Goal: Information Seeking & Learning: Learn about a topic

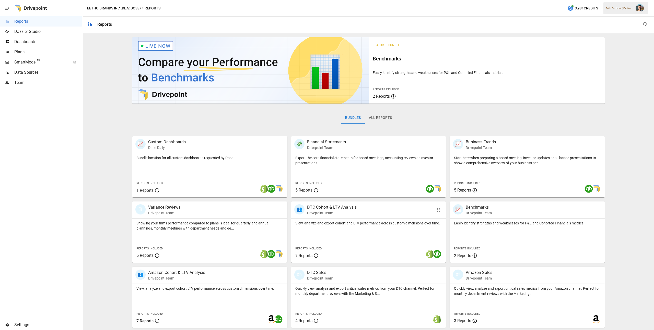
click at [367, 238] on div "View, analyze and export cohort and LTV performance across custom dimensions ov…" at bounding box center [368, 241] width 155 height 44
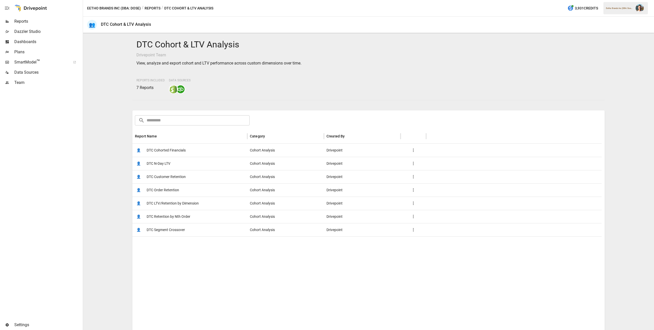
click at [181, 176] on span "DTC Customer Retention" at bounding box center [166, 177] width 39 height 13
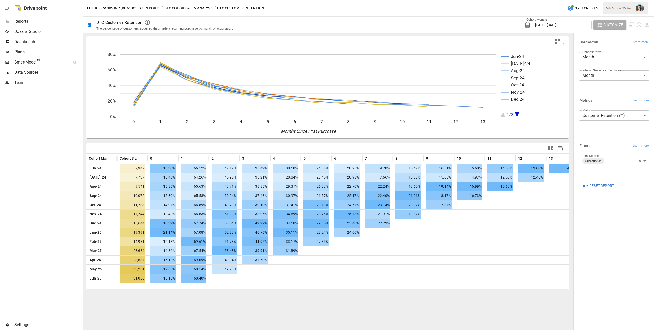
click at [556, 25] on span "[DATE] - [DATE]" at bounding box center [545, 25] width 21 height 4
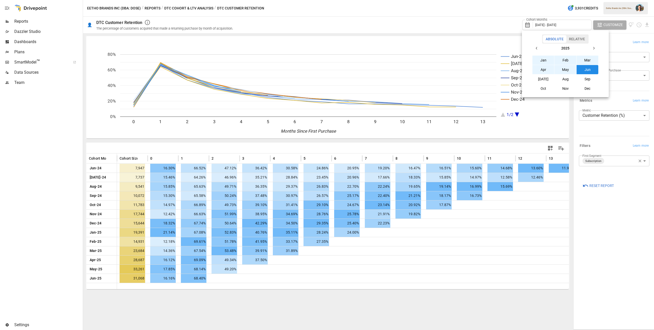
click at [540, 77] on button "[DATE]" at bounding box center [543, 79] width 22 height 9
click at [538, 47] on icon "button" at bounding box center [536, 48] width 4 height 4
click at [549, 79] on button "[DATE]" at bounding box center [543, 79] width 22 height 9
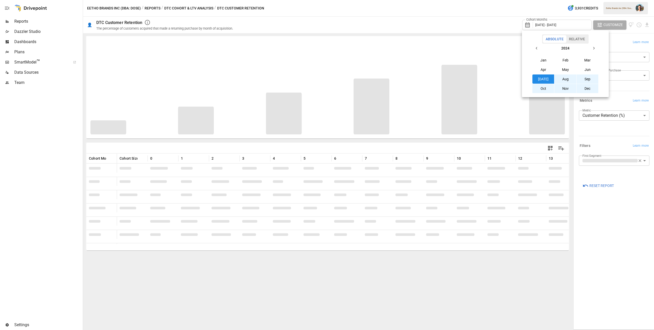
click at [462, 18] on div at bounding box center [327, 165] width 654 height 330
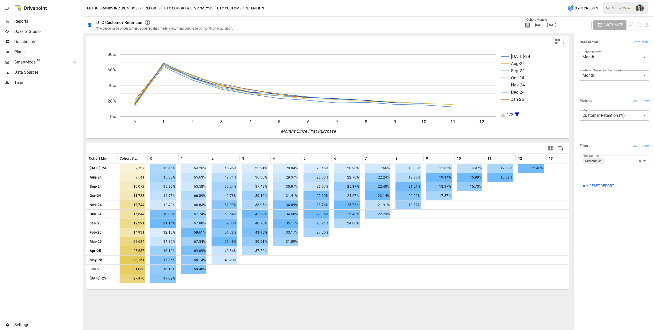
click at [611, 0] on body "Reports Dazzler Studio Dashboards Plans SmartModel ™ Data Sources Team Settings…" at bounding box center [327, 0] width 654 height 0
type input "**********"
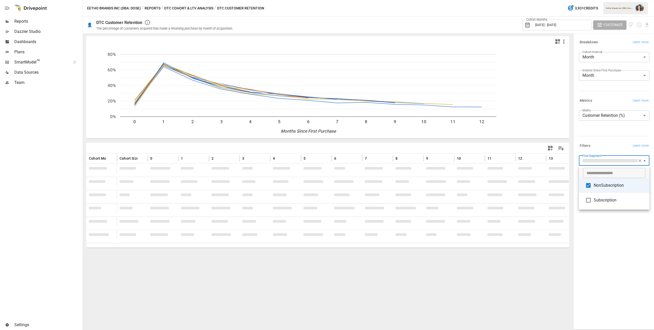
click at [603, 236] on div at bounding box center [327, 165] width 654 height 330
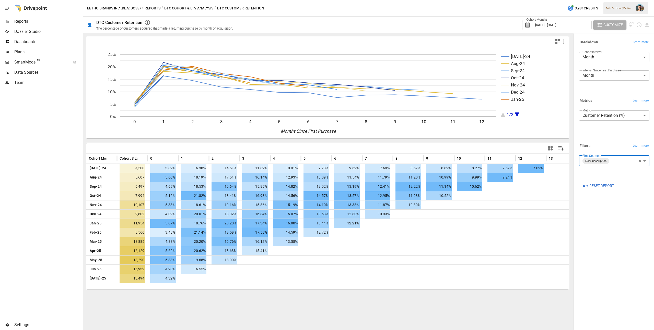
click at [154, 8] on button "Reports" at bounding box center [153, 8] width 16 height 6
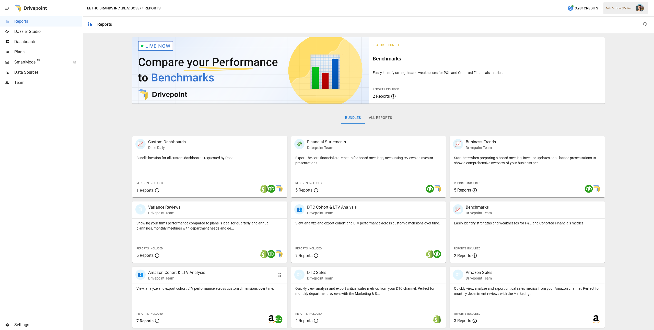
click at [230, 278] on div "👥 Amazon Cohort & LTV Analysis Drivepoint Team" at bounding box center [197, 275] width 124 height 11
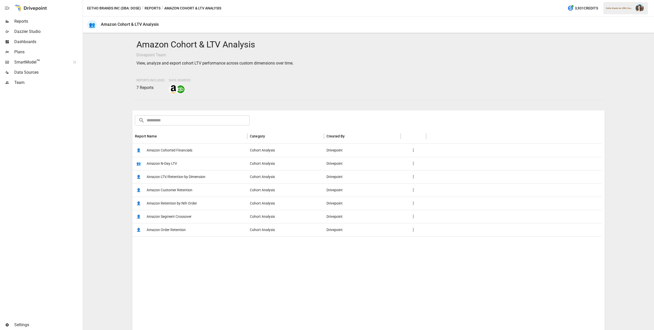
click at [174, 188] on span "Amazon Customer Retention" at bounding box center [170, 190] width 46 height 13
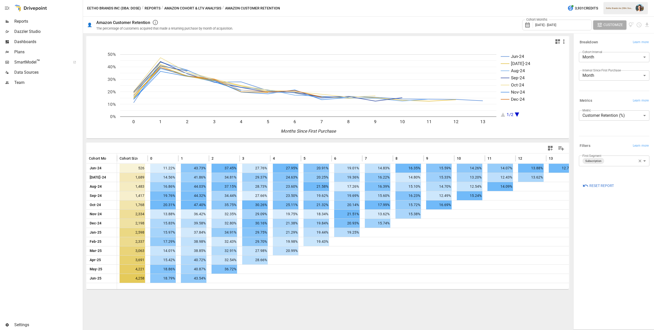
click at [572, 26] on div "Cohort Months [DATE] - [DATE]" at bounding box center [556, 25] width 69 height 11
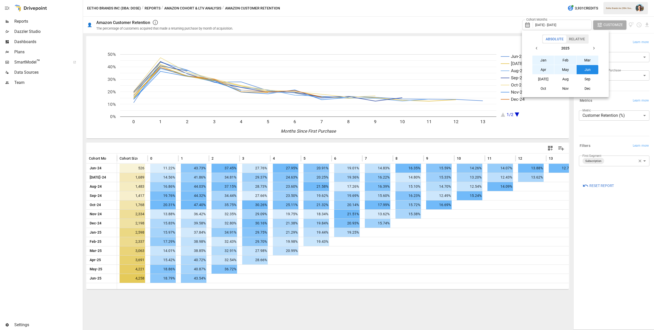
click at [594, 50] on icon "button" at bounding box center [593, 48] width 4 height 4
click at [539, 78] on button "[DATE]" at bounding box center [543, 79] width 22 height 9
click at [538, 46] on icon "button" at bounding box center [536, 48] width 4 height 4
click at [544, 78] on button "[DATE]" at bounding box center [543, 79] width 22 height 9
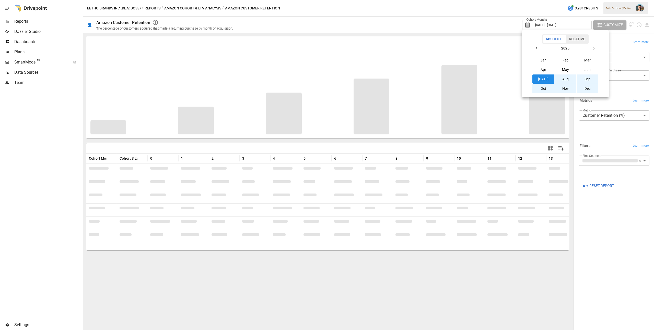
click at [541, 22] on div at bounding box center [327, 165] width 654 height 330
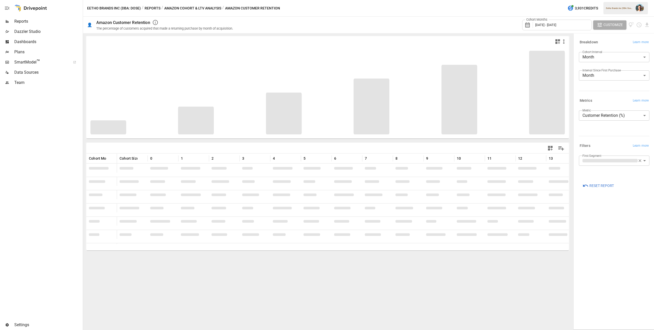
click at [539, 24] on span "[DATE] - [DATE]" at bounding box center [545, 25] width 21 height 4
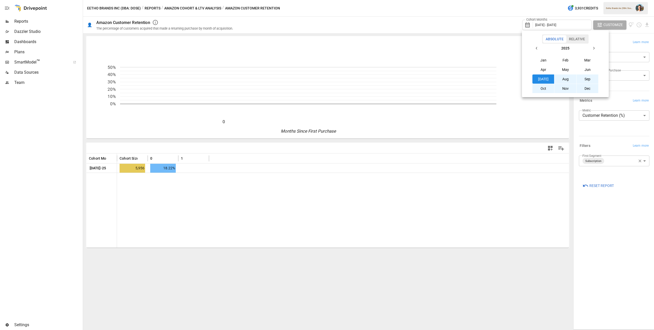
click at [541, 77] on button "[DATE]" at bounding box center [543, 79] width 22 height 9
click at [536, 45] on button "button" at bounding box center [536, 48] width 9 height 9
click at [544, 78] on button "[DATE]" at bounding box center [543, 79] width 22 height 9
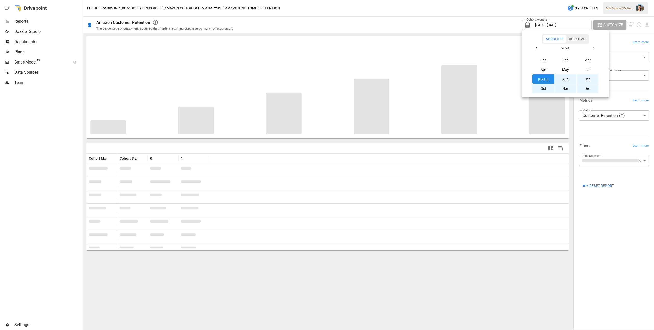
click at [475, 20] on div at bounding box center [327, 165] width 654 height 330
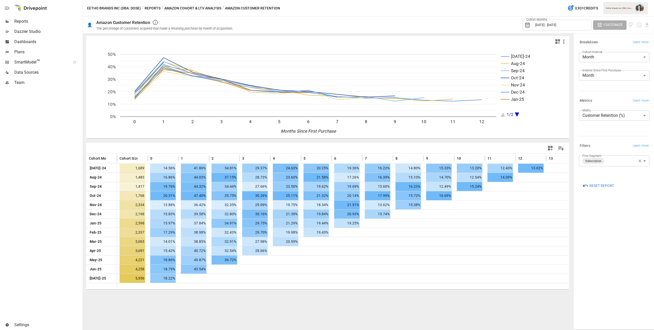
click at [624, 0] on body "Reports Dazzler Studio Dashboards Plans SmartModel ™ Data Sources Team Settings…" at bounding box center [327, 0] width 654 height 0
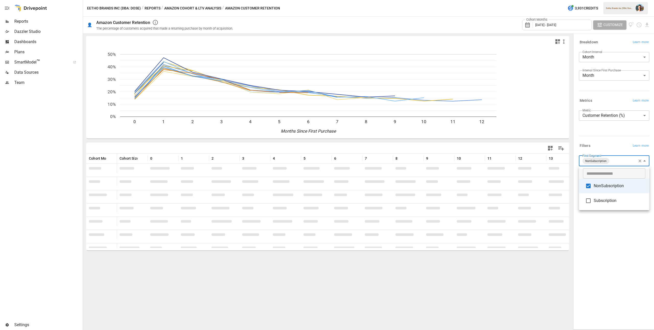
type input "**********"
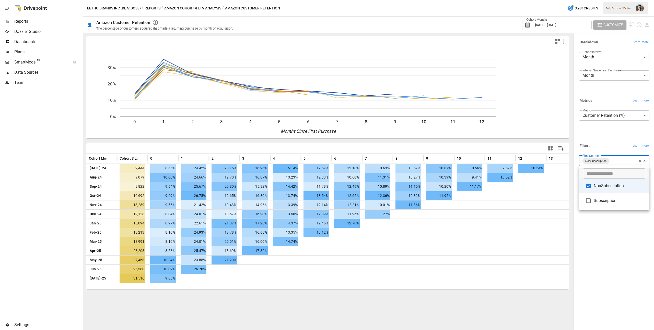
click at [612, 227] on div at bounding box center [327, 165] width 654 height 330
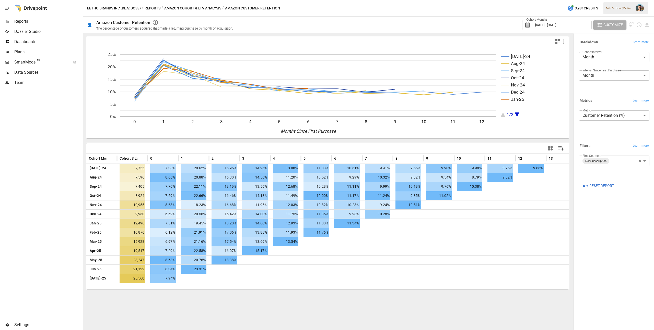
click at [154, 9] on button "Reports" at bounding box center [153, 8] width 16 height 6
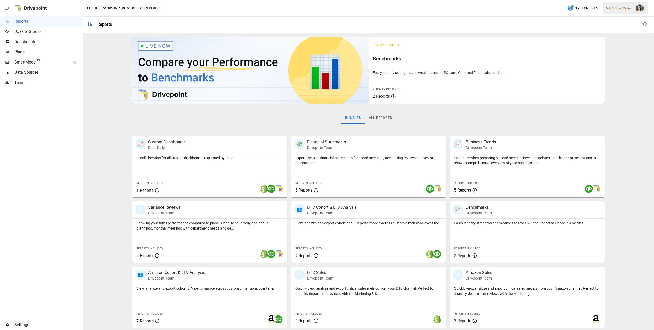
click at [371, 113] on button "All Reports" at bounding box center [380, 118] width 31 height 12
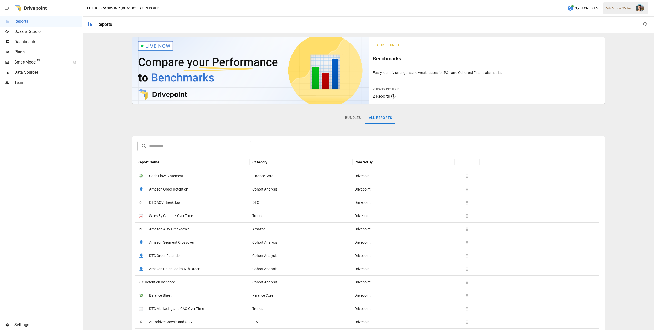
click at [222, 144] on input "text" at bounding box center [200, 146] width 102 height 10
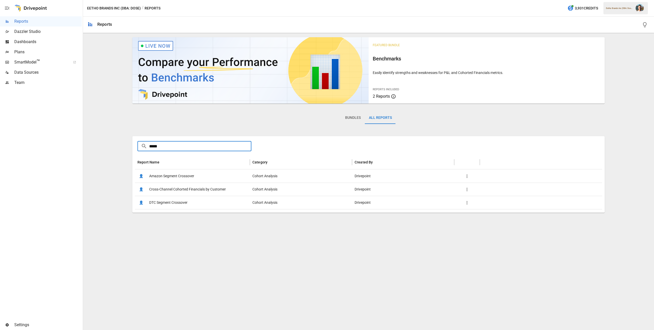
type input "*****"
click at [213, 190] on span "Cross-Channel Cohorted Financials by Customer" at bounding box center [187, 189] width 77 height 13
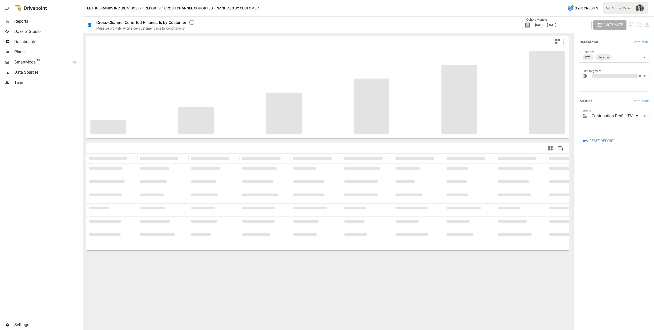
click at [555, 22] on div "Cohort Months [DATE] - [DATE]" at bounding box center [556, 25] width 69 height 11
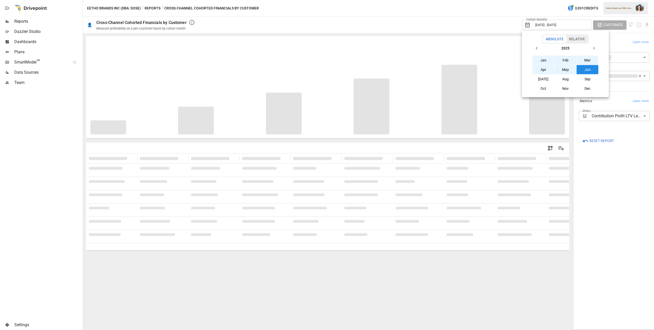
click at [538, 79] on button "[DATE]" at bounding box center [543, 79] width 22 height 9
click at [538, 48] on icon "button" at bounding box center [536, 48] width 4 height 4
click at [545, 79] on button "[DATE]" at bounding box center [543, 79] width 22 height 9
click at [459, 20] on div at bounding box center [327, 165] width 654 height 330
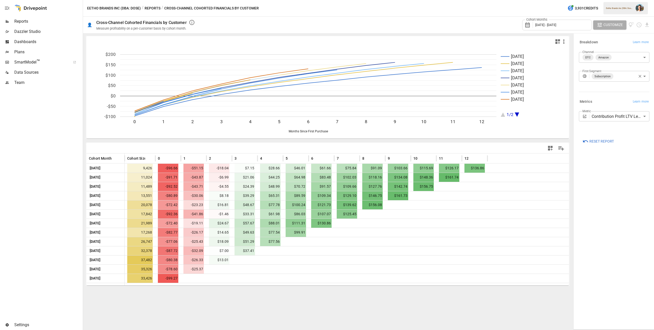
click at [616, 0] on body "Reports Dazzler Studio Dashboards Plans SmartModel ™ Data Sources Team Settings…" at bounding box center [327, 0] width 654 height 0
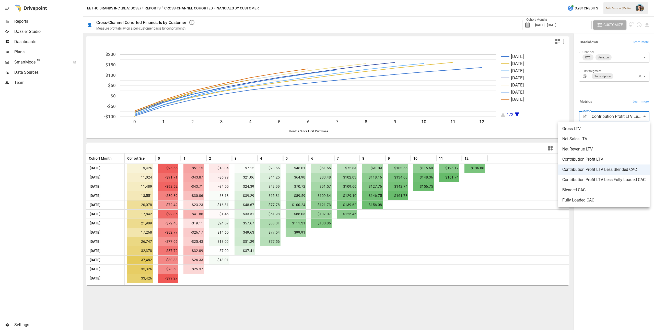
click at [616, 75] on div at bounding box center [327, 165] width 654 height 330
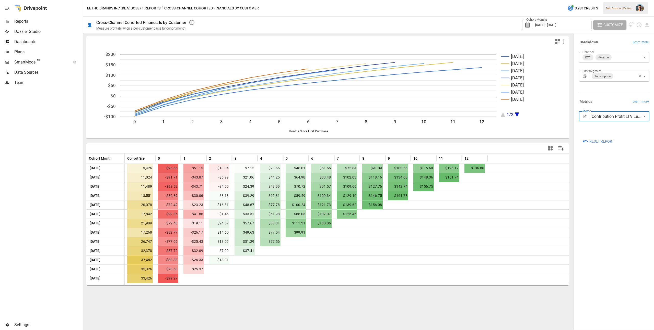
click at [625, 0] on body "Reports Dazzler Studio Dashboards Plans SmartModel ™ Data Sources Team Settings…" at bounding box center [327, 0] width 654 height 0
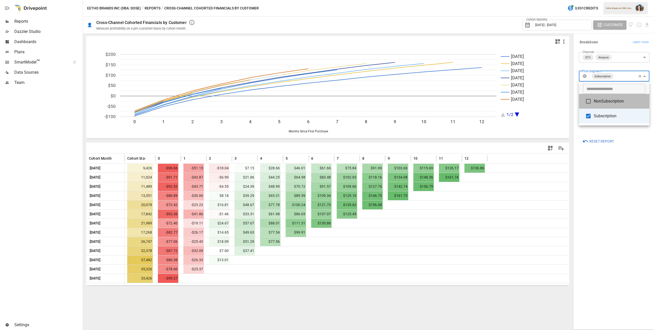
click at [607, 102] on span "NonSubscription" at bounding box center [619, 101] width 52 height 6
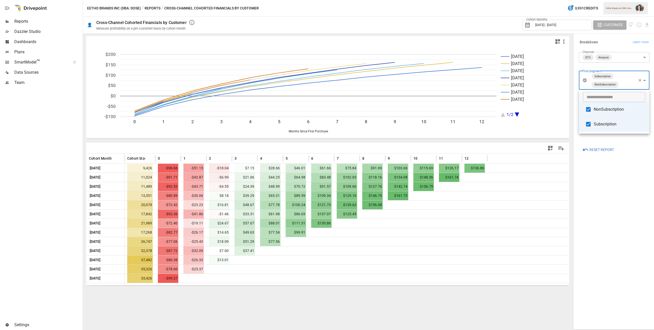
click at [601, 124] on span "Subscription" at bounding box center [619, 124] width 52 height 6
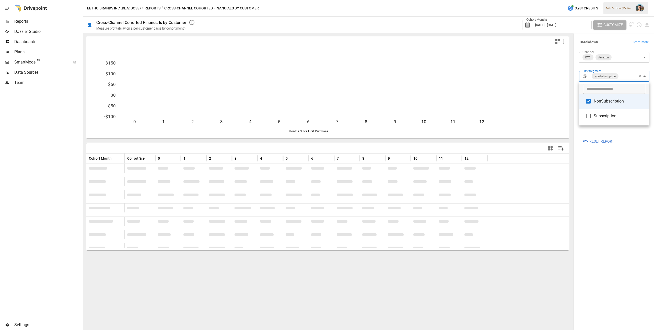
type input "**********"
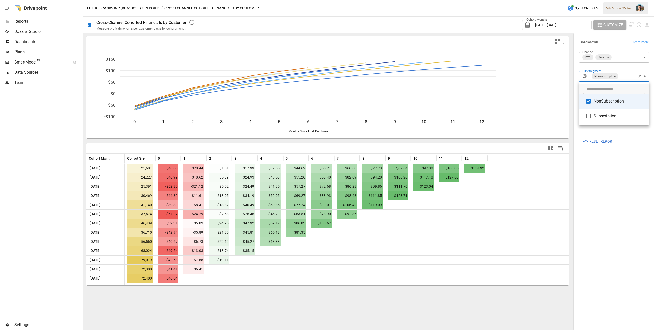
click at [609, 179] on div at bounding box center [327, 165] width 654 height 330
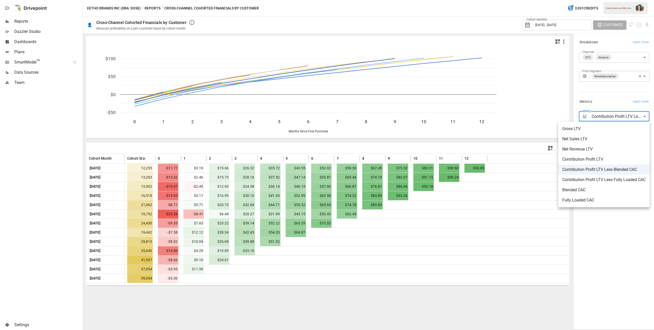
click at [609, 0] on body "Reports Dazzler Studio Dashboards Plans SmartModel ™ Data Sources Team Settings…" at bounding box center [327, 0] width 654 height 0
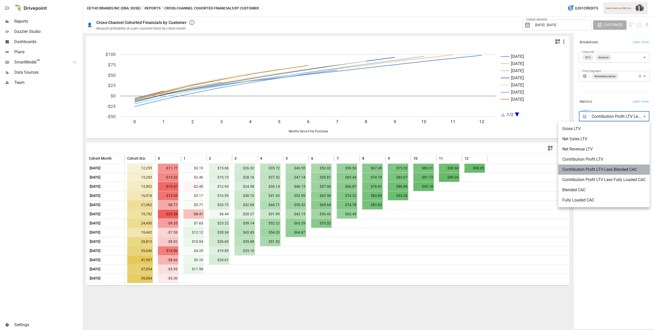
click at [616, 170] on span "Contribution Profit LTV Less Blended CAC" at bounding box center [603, 170] width 83 height 6
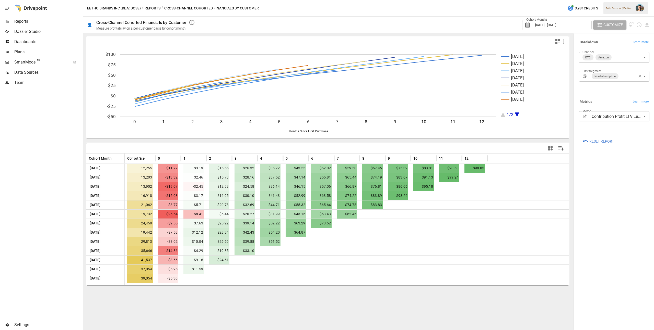
click at [621, 217] on div "**********" at bounding box center [613, 182] width 79 height 294
drag, startPoint x: 154, startPoint y: 9, endPoint x: 191, endPoint y: 18, distance: 38.2
click at [187, 22] on section "Eetho Brands Inc (DBA: Dose) / Reports / Cross-Channel Cohorted Financials by C…" at bounding box center [368, 165] width 571 height 330
